Goal: Task Accomplishment & Management: Manage account settings

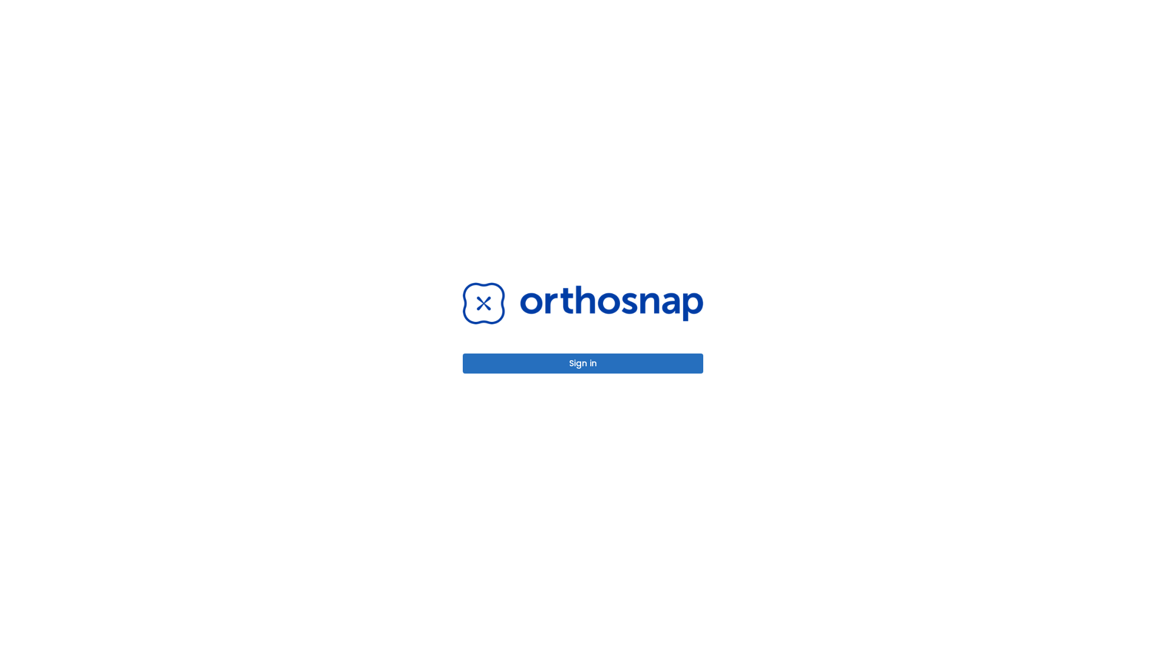
click at [583, 363] on button "Sign in" at bounding box center [583, 363] width 240 height 20
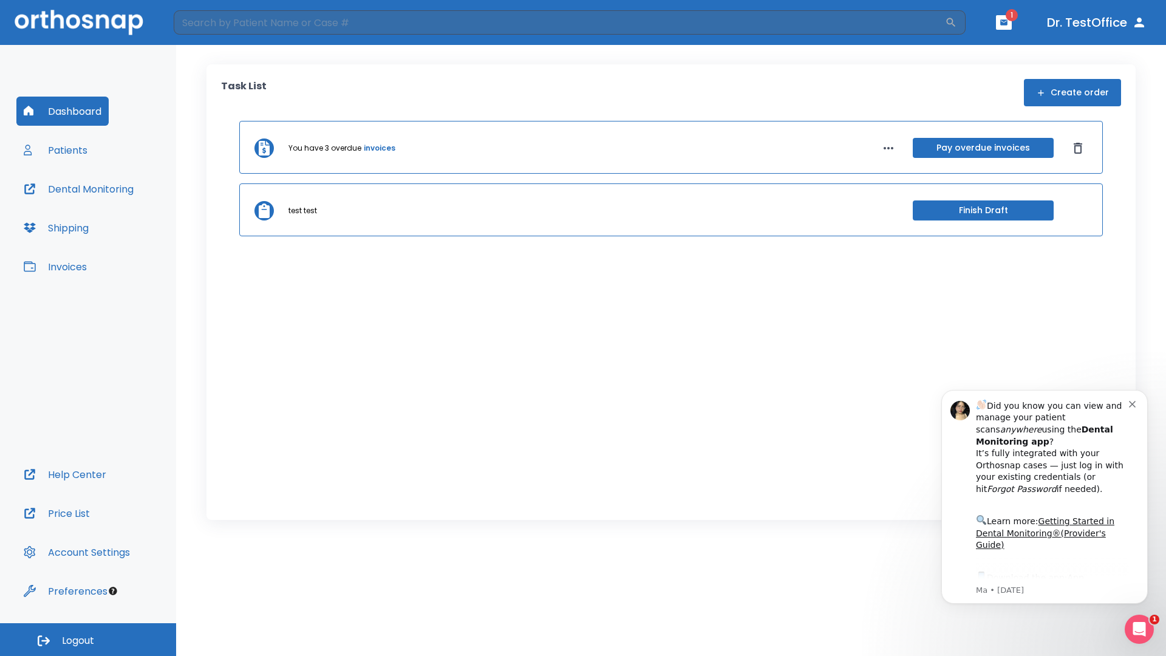
click at [88, 639] on span "Logout" at bounding box center [78, 640] width 32 height 13
